Goal: Transaction & Acquisition: Purchase product/service

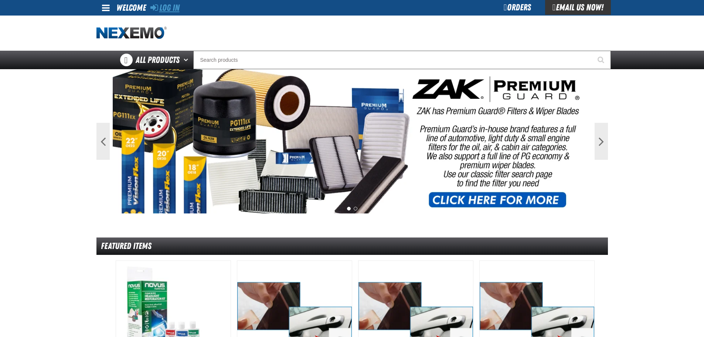
click at [167, 10] on link "Log In" at bounding box center [164, 8] width 29 height 10
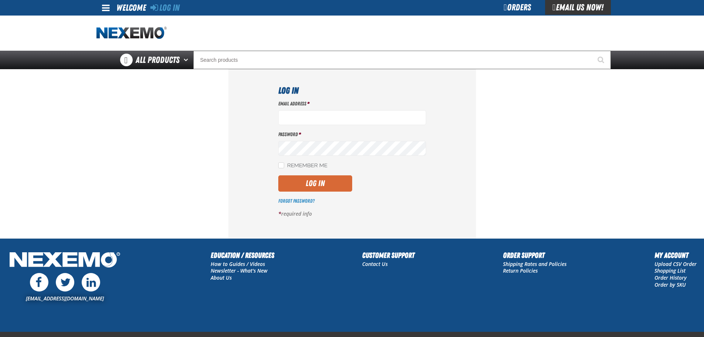
type input "cruz_hernandez@vivaautogroup.com"
click at [320, 182] on button "Log In" at bounding box center [315, 183] width 74 height 16
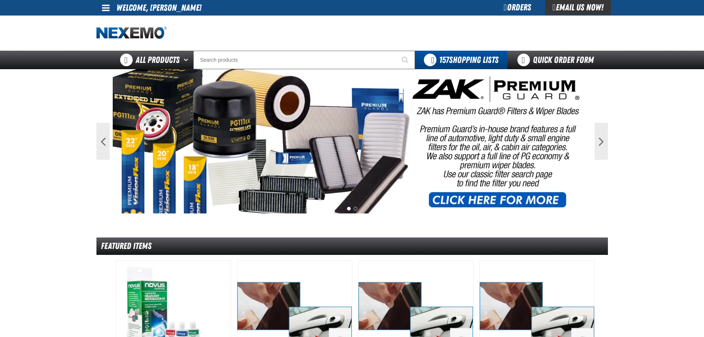
click at [507, 8] on div "Orders" at bounding box center [516, 7] width 55 height 15
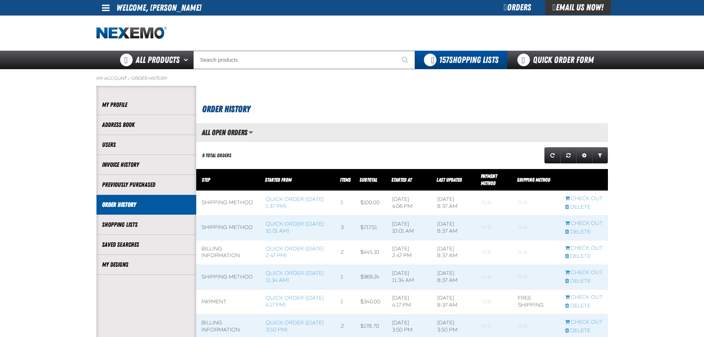
scroll to position [0, 0]
click at [274, 225] on link "Quick Order ([DATE] 10:01 AM)" at bounding box center [295, 227] width 58 height 13
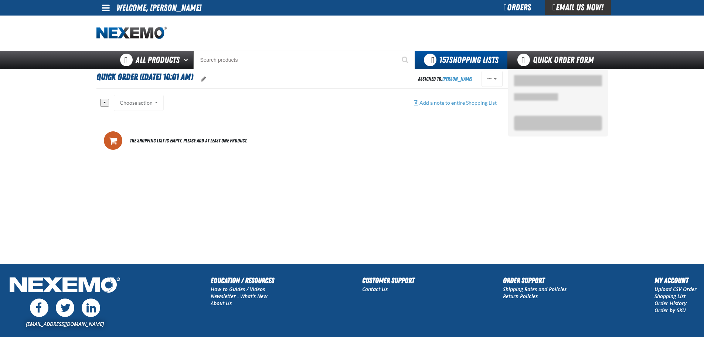
click at [508, 11] on div "Orders" at bounding box center [516, 7] width 55 height 15
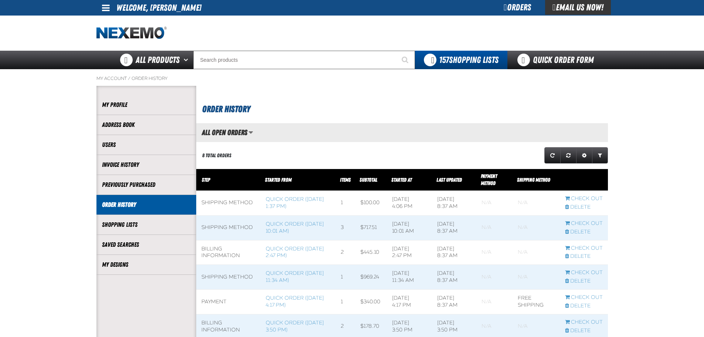
scroll to position [0, 0]
click at [279, 275] on link "Quick Order ([DATE] 11:34 AM)" at bounding box center [295, 276] width 58 height 13
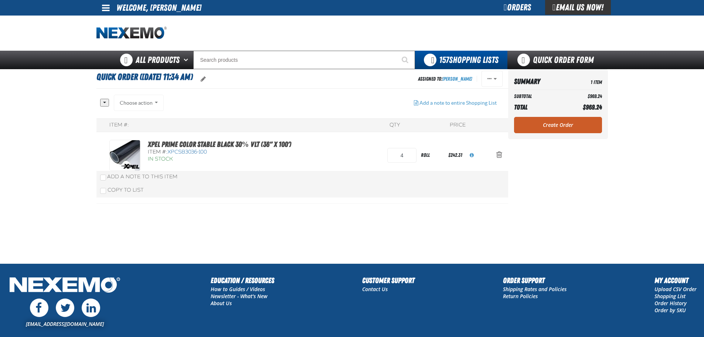
click at [498, 8] on div "Orders" at bounding box center [516, 7] width 55 height 15
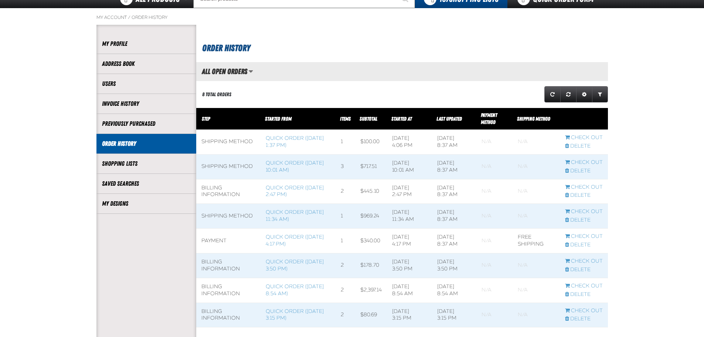
scroll to position [74, 0]
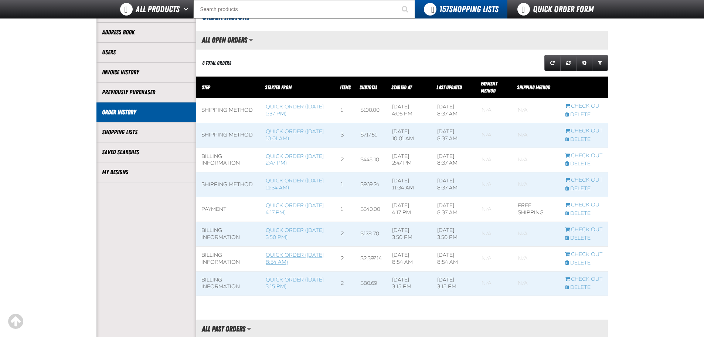
click at [284, 257] on link "Quick Order (2/26/2025, 8:54 AM)" at bounding box center [295, 258] width 58 height 13
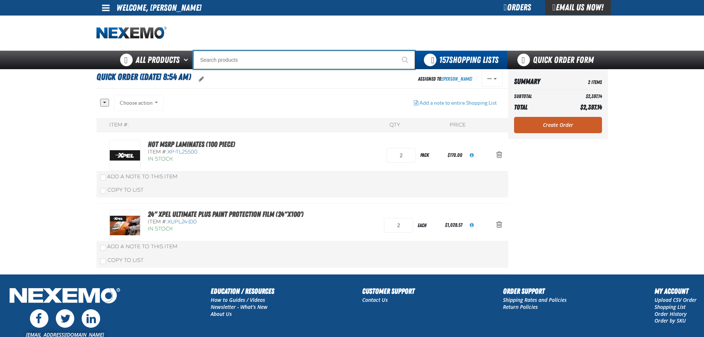
click at [255, 59] on input "Search" at bounding box center [304, 60] width 222 height 18
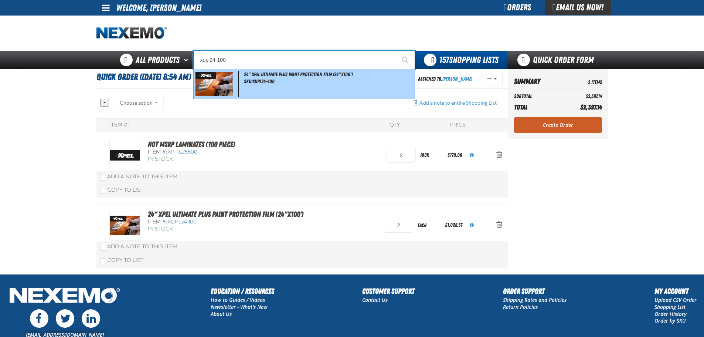
click at [261, 76] on span "24" XPEL ULTIMATE PLUS Paint Protection Film (24"x100')" at bounding box center [298, 74] width 109 height 6
type input "24" XPEL ULTIMATE PLUS Paint Protection Film (24"x100')"
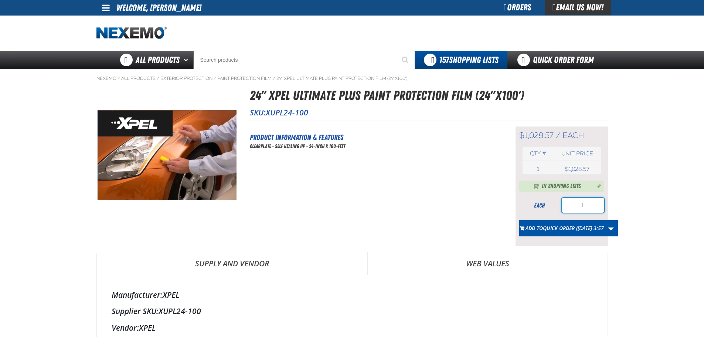
click at [587, 205] on input "1" at bounding box center [583, 205] width 42 height 15
type input "3"
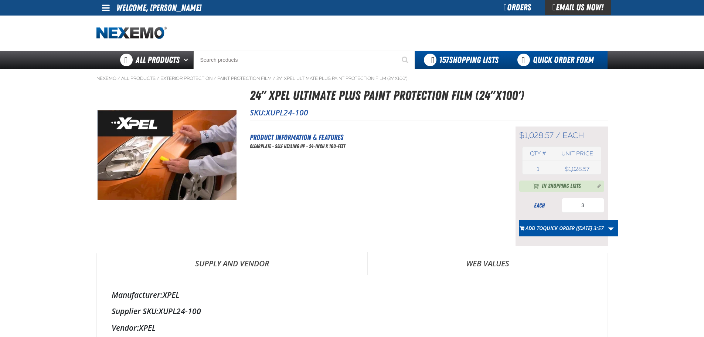
click at [547, 56] on link "Quick Order Form" at bounding box center [557, 60] width 100 height 18
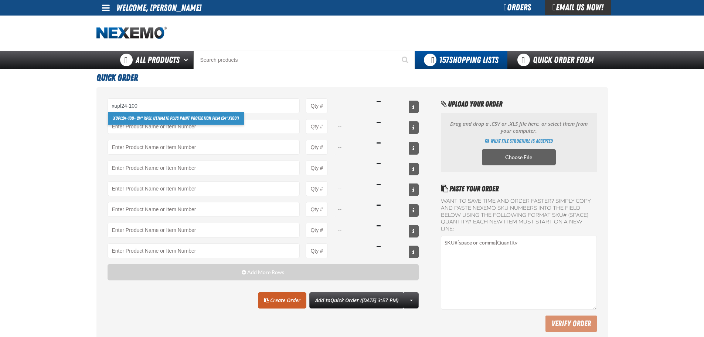
click at [167, 117] on link "XUPL24-100 - 24" XPEL ULTIMATE PLUS Paint Protection Film (24"x100')" at bounding box center [176, 118] width 136 height 13
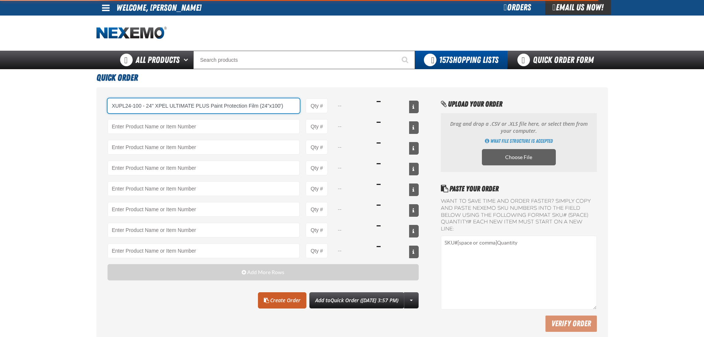
type input "XUPL24-100 - 24&quot; XPEL ULTIMATE PLUS Paint Protection Film (24&quot;x100&#x…"
type input "1"
select select "each"
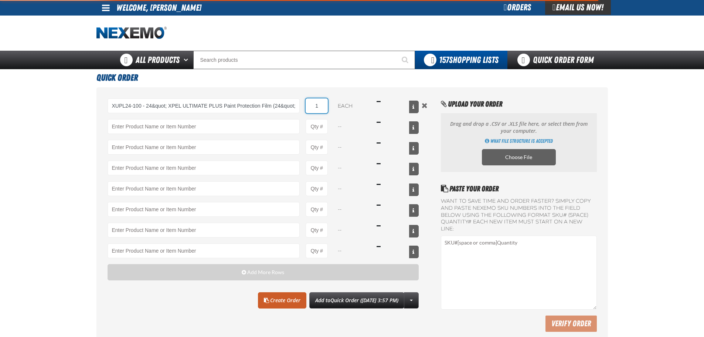
type input "XUPL24-100 - 24&quot; XPEL ULTIMATE PLUS Paint Protection Film (24&quot;x100&#x…"
drag, startPoint x: 322, startPoint y: 105, endPoint x: 310, endPoint y: 107, distance: 12.4
click at [310, 107] on input "1" at bounding box center [317, 105] width 22 height 15
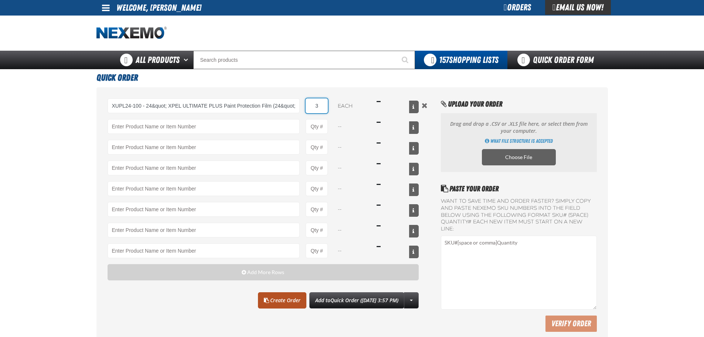
type input "3"
click at [269, 301] on link "Create Order" at bounding box center [282, 300] width 48 height 16
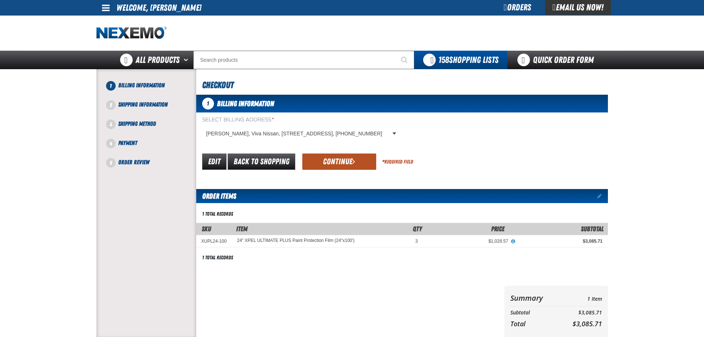
click at [336, 165] on button "Continue" at bounding box center [339, 161] width 74 height 16
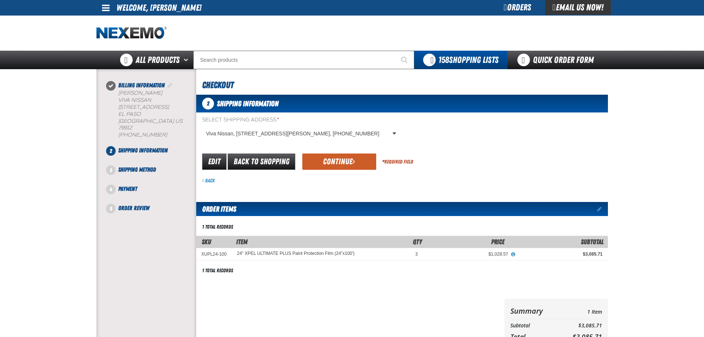
click at [336, 165] on button "Continue" at bounding box center [339, 161] width 74 height 16
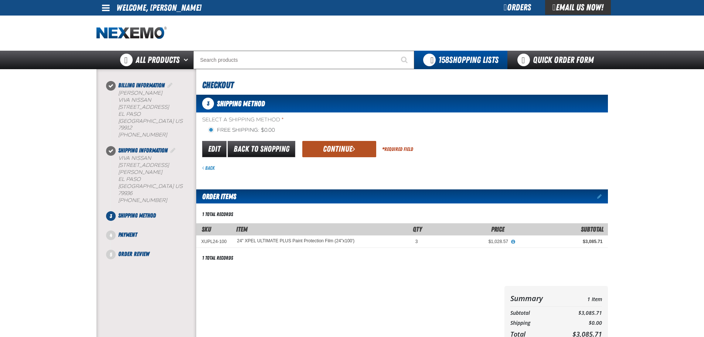
click at [333, 151] on button "Continue" at bounding box center [339, 149] width 74 height 16
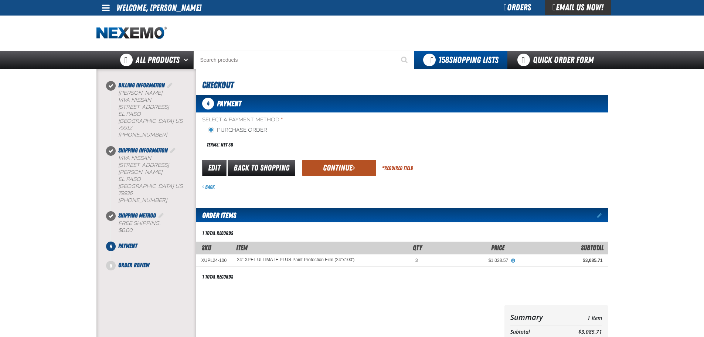
click at [332, 164] on button "Continue" at bounding box center [339, 168] width 74 height 16
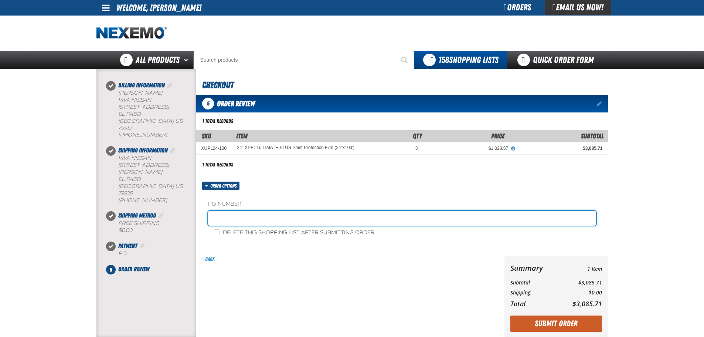
click at [260, 219] on input "text" at bounding box center [402, 218] width 388 height 15
type input "12215"
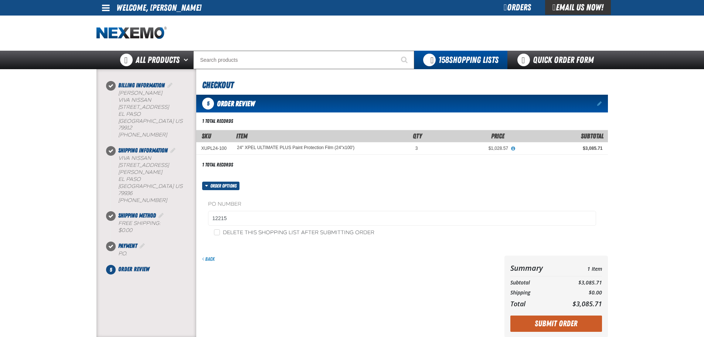
click at [266, 248] on form "Order options PO Number 12215 Delete this shopping list after submitting order …" at bounding box center [402, 259] width 412 height 156
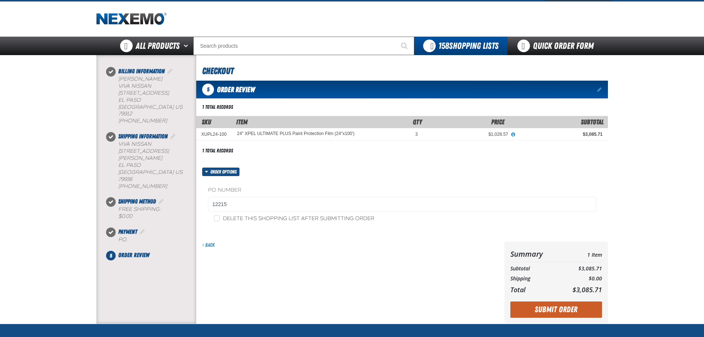
scroll to position [13, 0]
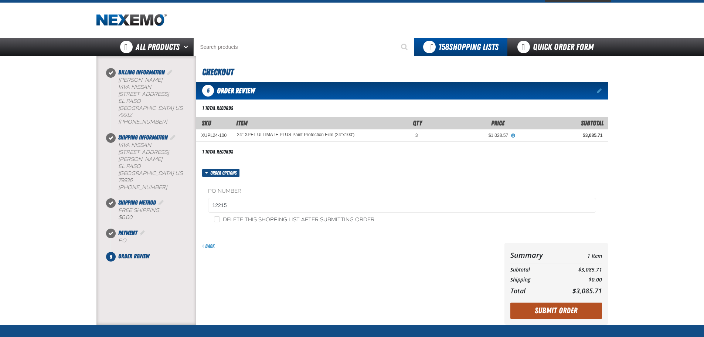
click at [560, 314] on button "Submit Order" at bounding box center [556, 310] width 92 height 16
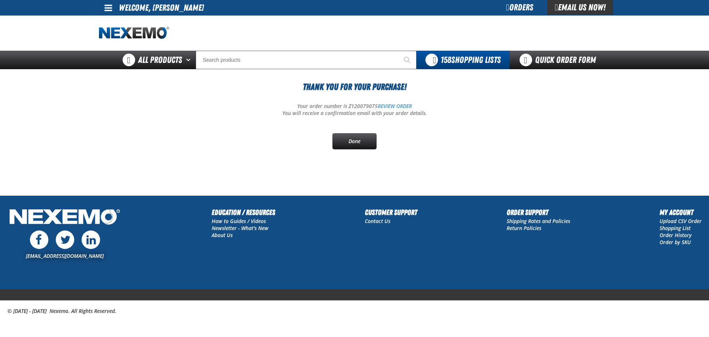
click at [107, 4] on span at bounding box center [109, 7] width 8 height 9
click at [109, 37] on link "Sign Out Sign Out" at bounding box center [114, 36] width 25 height 7
